Goal: Find specific page/section: Find specific page/section

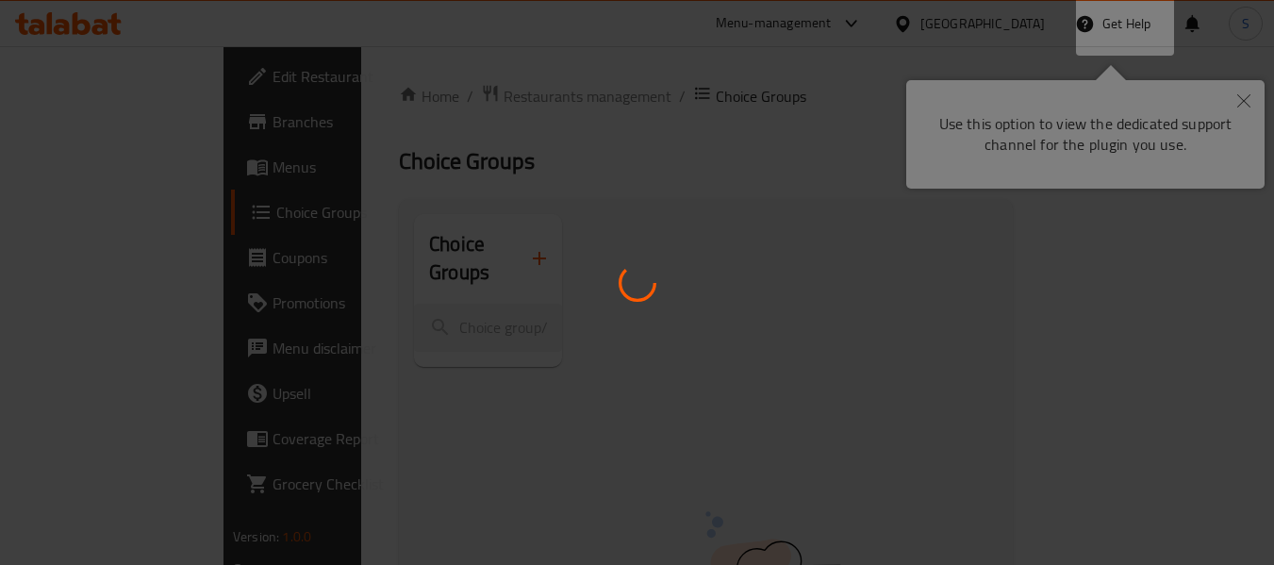
click at [836, 153] on div at bounding box center [637, 282] width 1274 height 565
click at [1248, 98] on div at bounding box center [637, 282] width 1274 height 565
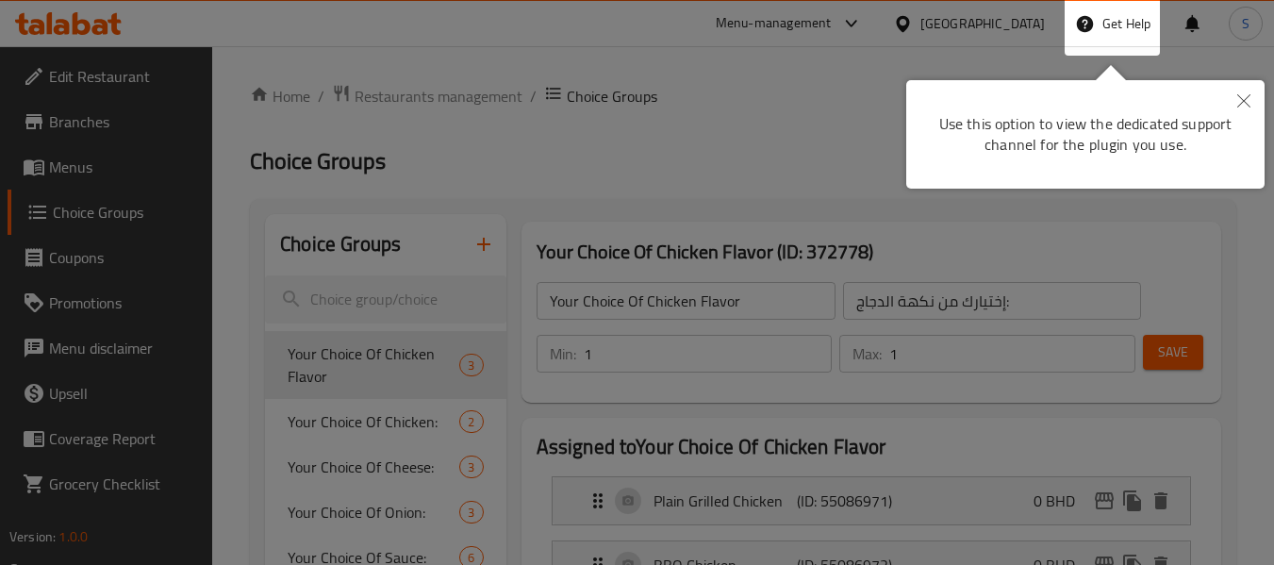
click at [1248, 98] on body "​ Menu-management [GEOGRAPHIC_DATA] Get Help S Edit Restaurant Branches Menus C…" at bounding box center [637, 305] width 1274 height 519
click at [1248, 101] on icon "Close" at bounding box center [1243, 100] width 13 height 13
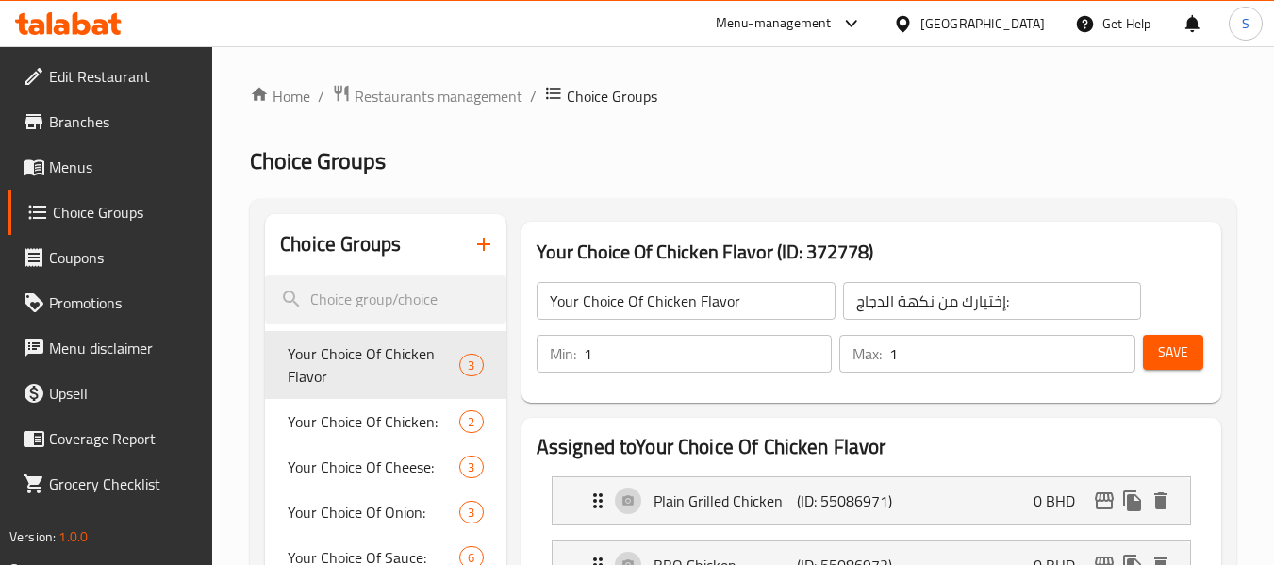
click at [1018, 19] on div "[GEOGRAPHIC_DATA]" at bounding box center [982, 23] width 124 height 21
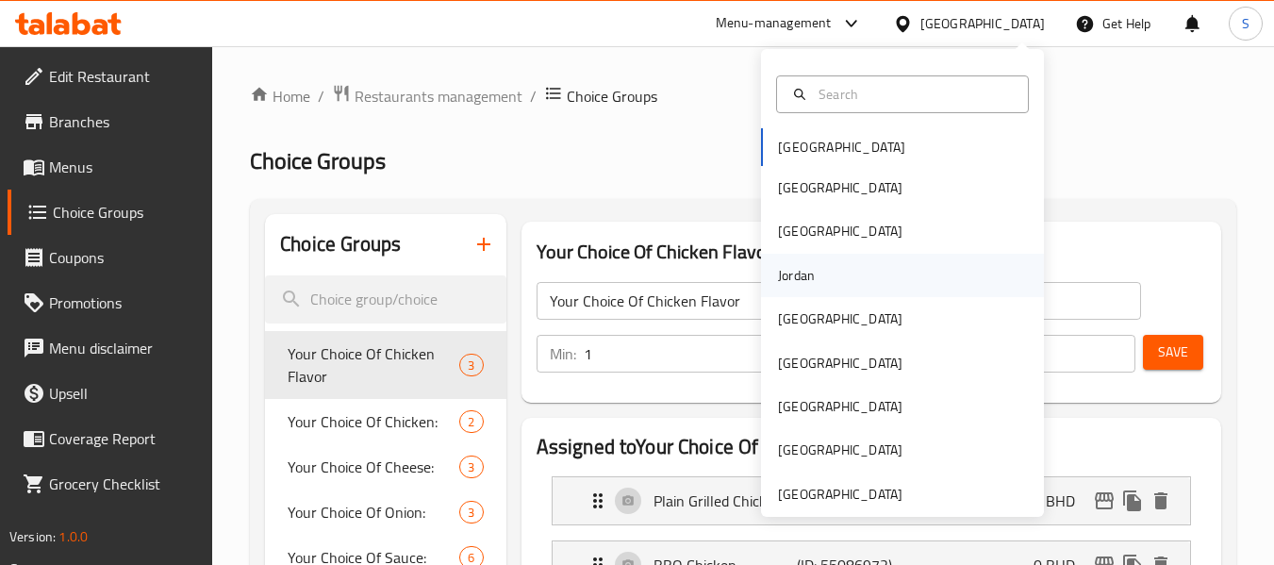
click at [830, 275] on div "Jordan" at bounding box center [902, 275] width 283 height 43
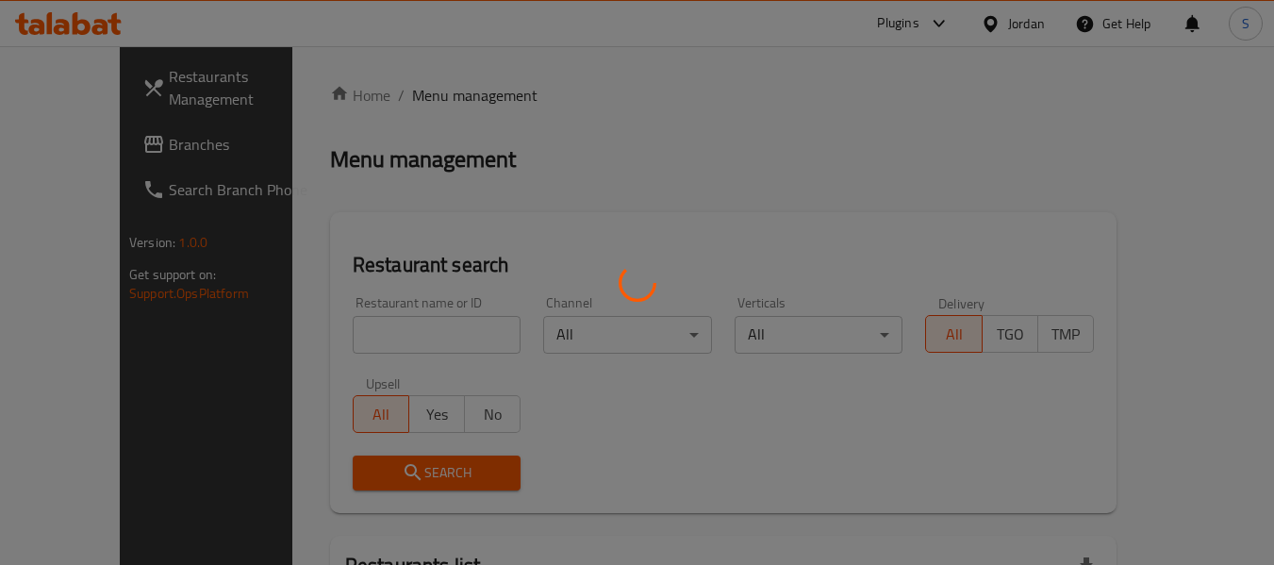
click at [85, 158] on div at bounding box center [637, 282] width 1274 height 565
click at [92, 141] on div at bounding box center [637, 282] width 1274 height 565
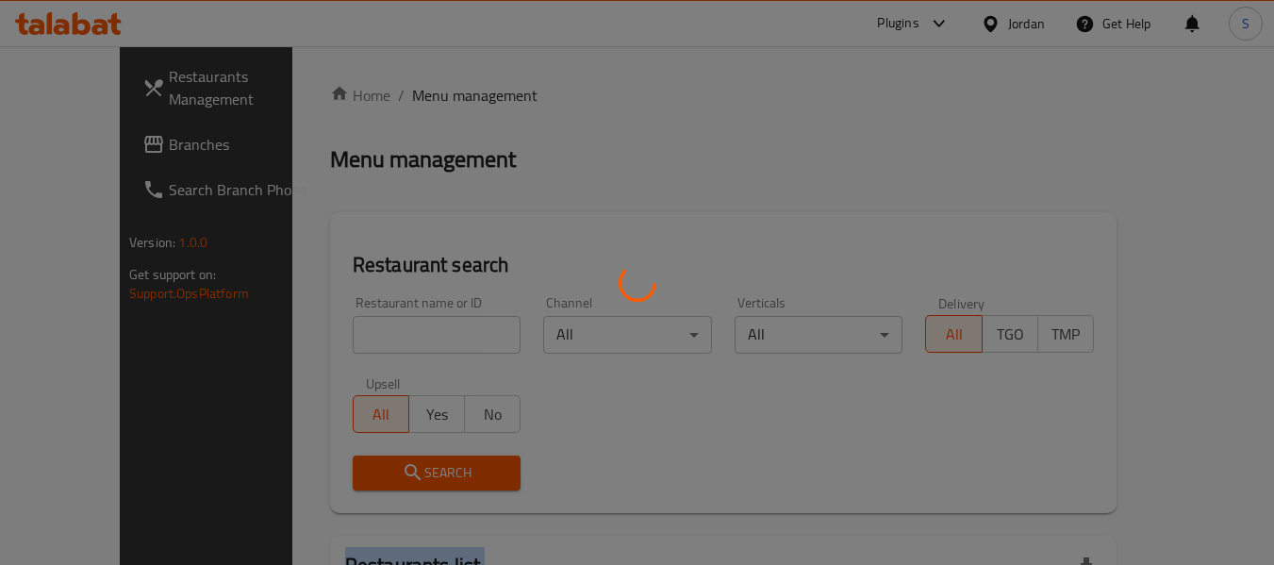
click at [92, 141] on div at bounding box center [637, 282] width 1274 height 565
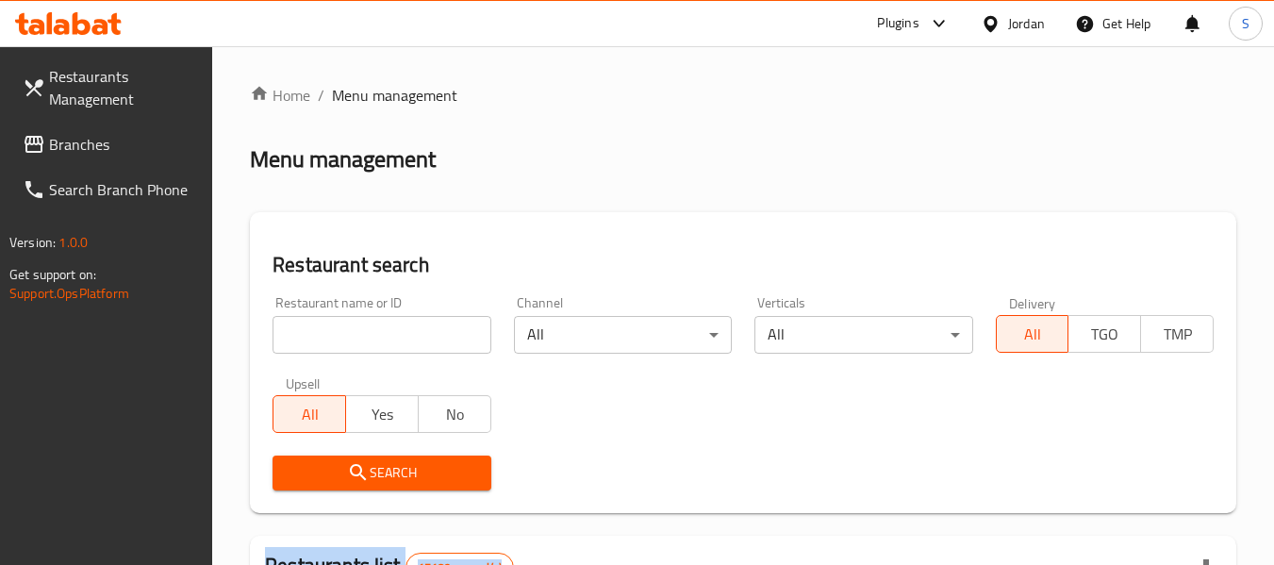
click at [92, 141] on span "Branches" at bounding box center [123, 144] width 149 height 23
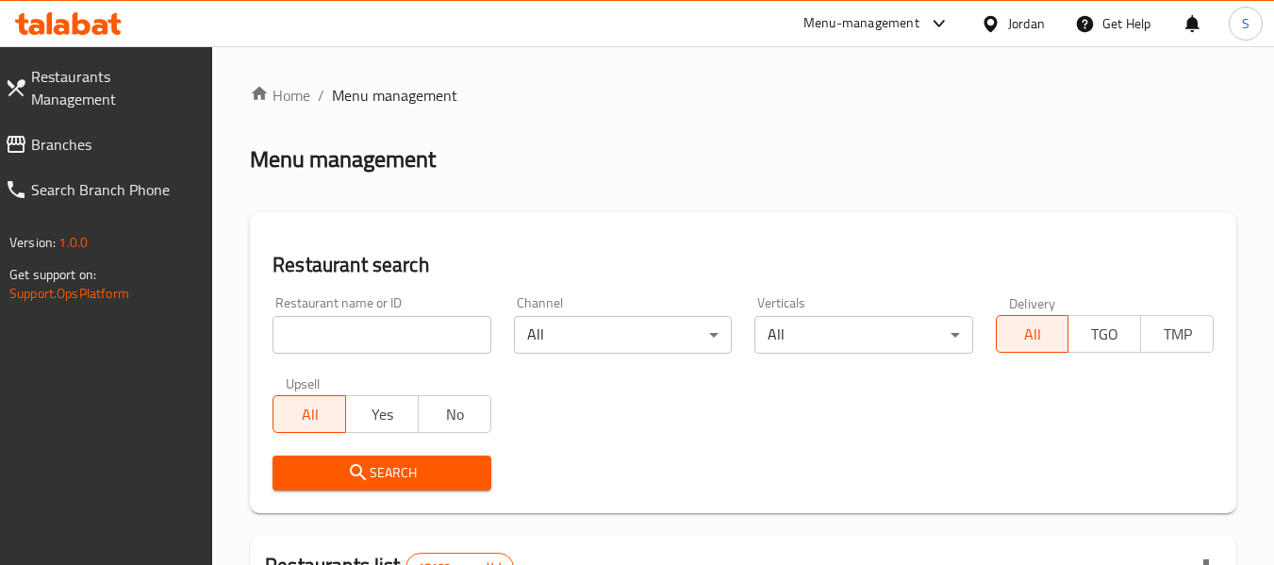
click at [91, 133] on span "Branches" at bounding box center [114, 144] width 167 height 23
